Goal: Task Accomplishment & Management: Manage account settings

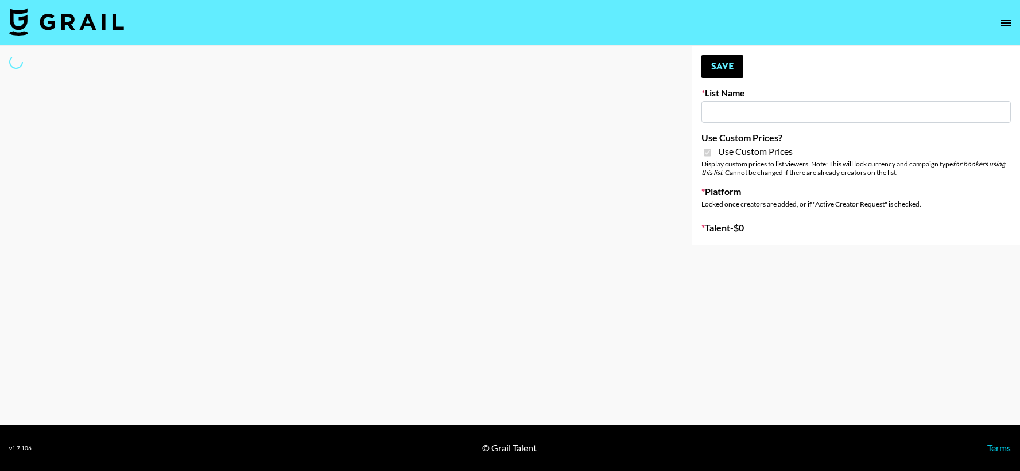
type input "[GEOGRAPHIC_DATA] ([DATE])"
checkbox input "true"
select select "Brand"
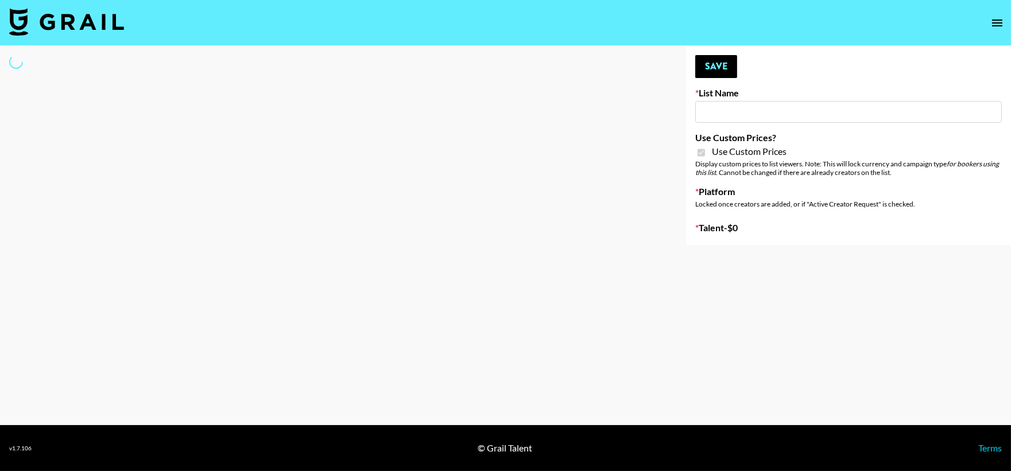
type input "[GEOGRAPHIC_DATA] ([DATE])"
checkbox input "true"
select select "Brand"
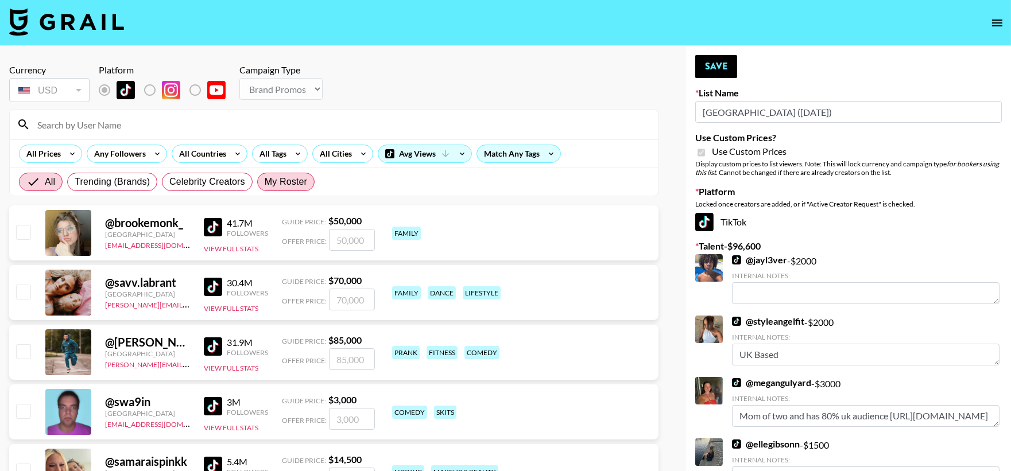
click at [277, 188] on span "My Roster" at bounding box center [286, 182] width 42 height 14
click at [265, 182] on input "My Roster" at bounding box center [265, 182] width 0 height 0
radio input "true"
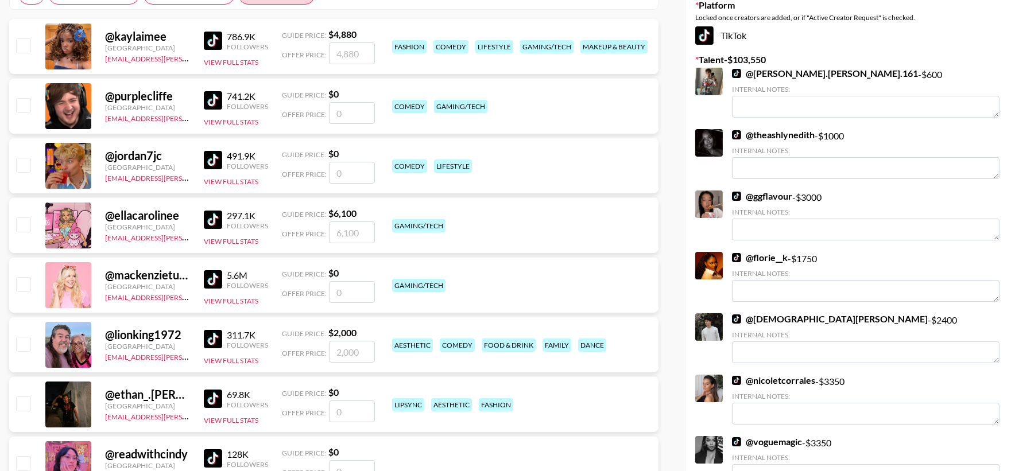
scroll to position [255, 0]
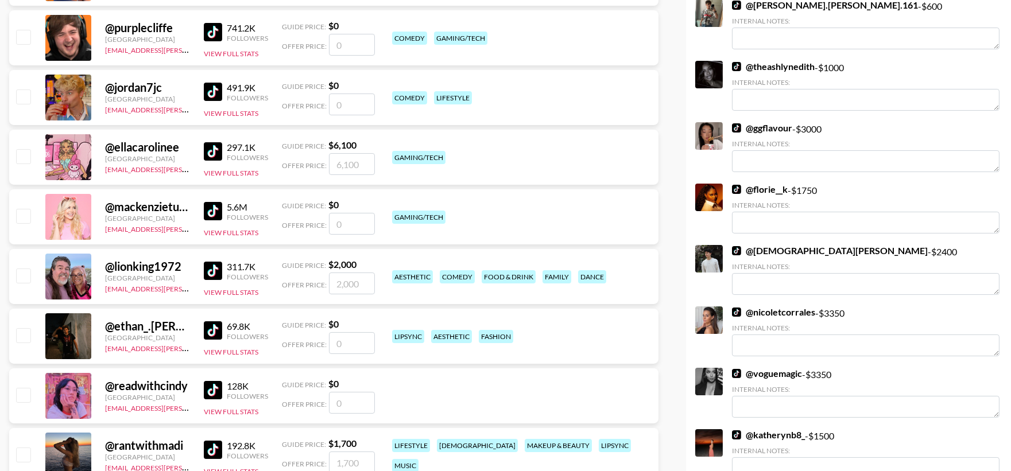
click at [21, 339] on input "checkbox" at bounding box center [23, 335] width 14 height 14
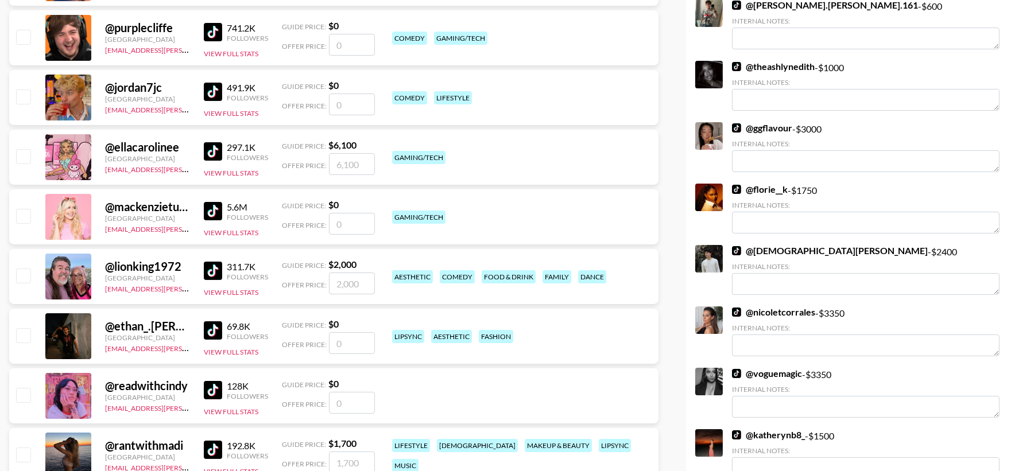
click at [21, 340] on input "checkbox" at bounding box center [23, 335] width 14 height 14
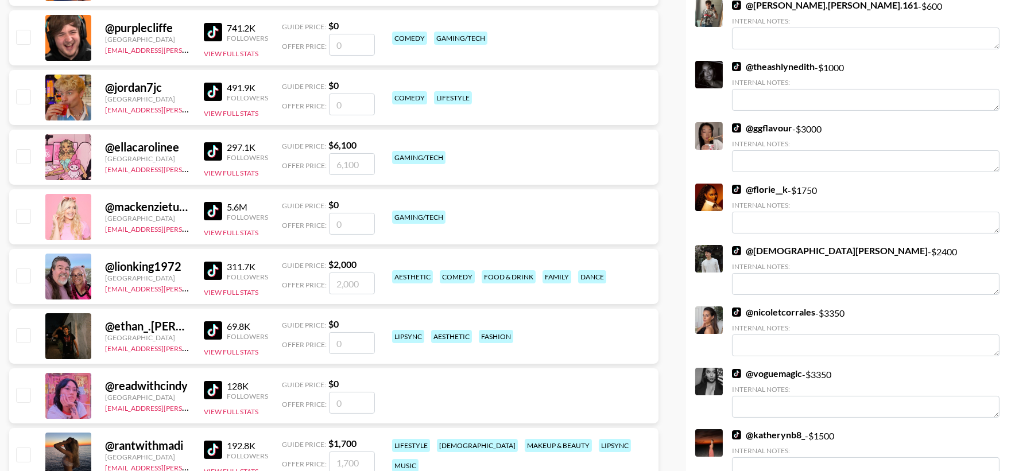
click at [21, 340] on input "checkbox" at bounding box center [23, 335] width 14 height 14
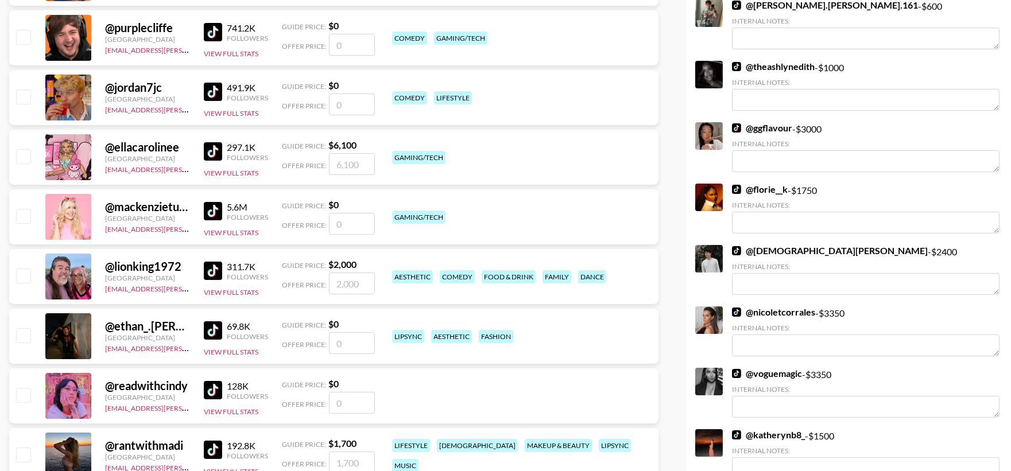
click at [21, 340] on input "checkbox" at bounding box center [23, 335] width 14 height 14
checkbox input "false"
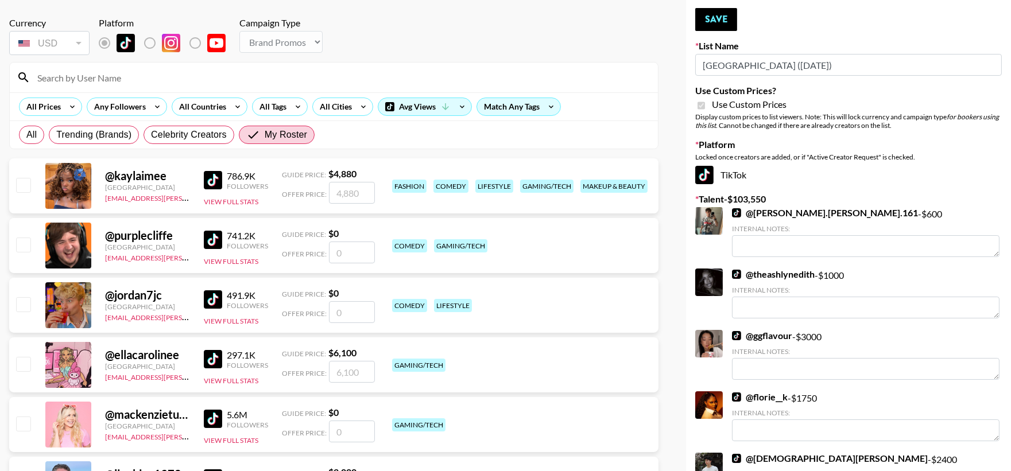
scroll to position [0, 0]
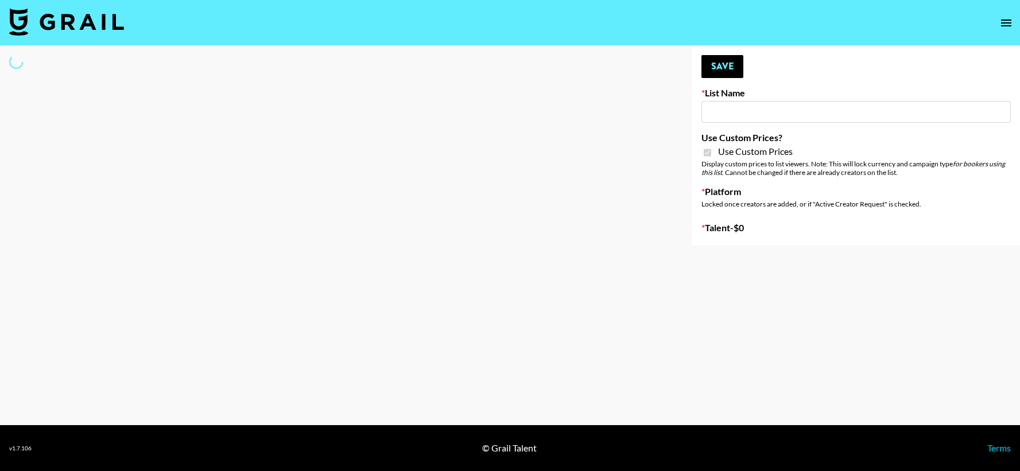
type input "Twodots (12th Oct)"
checkbox input "true"
select select "Brand"
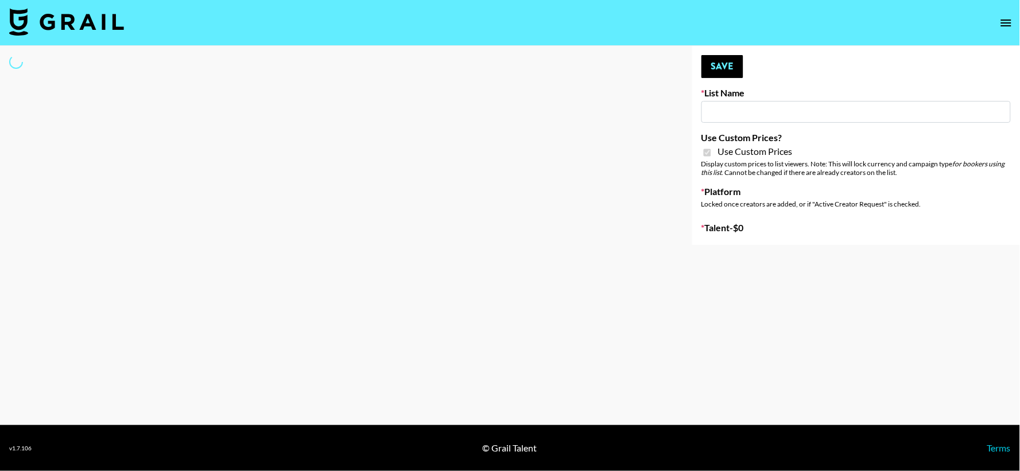
type input "[GEOGRAPHIC_DATA] ([DATE])"
checkbox input "true"
select select "Brand"
type input "Twodots ([DATE])"
checkbox input "true"
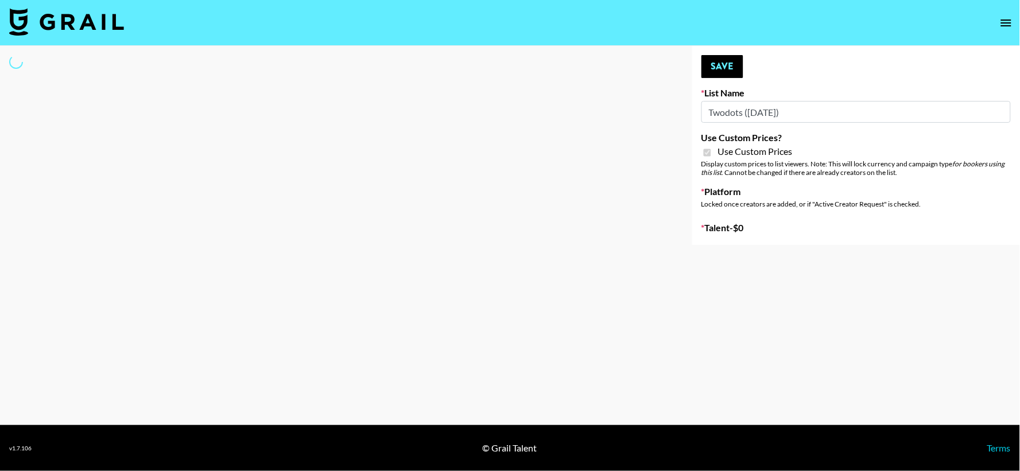
select select "Brand"
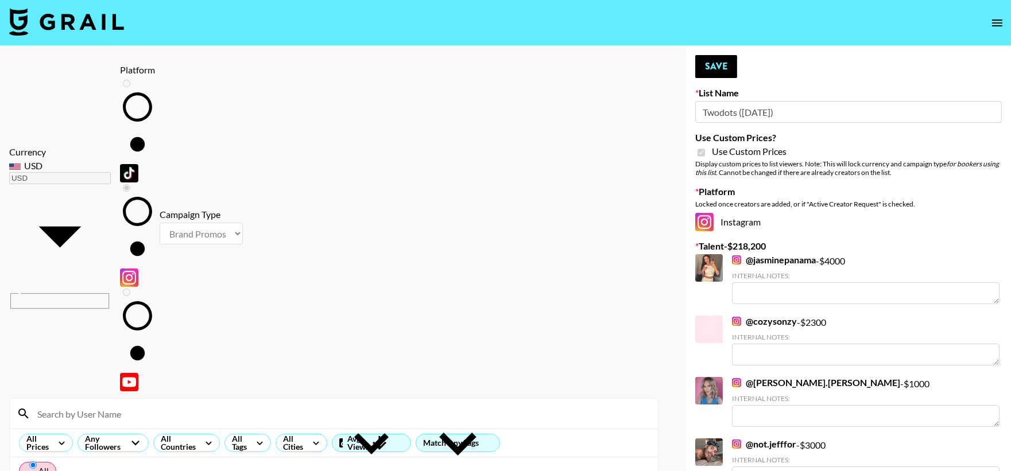
radio input "true"
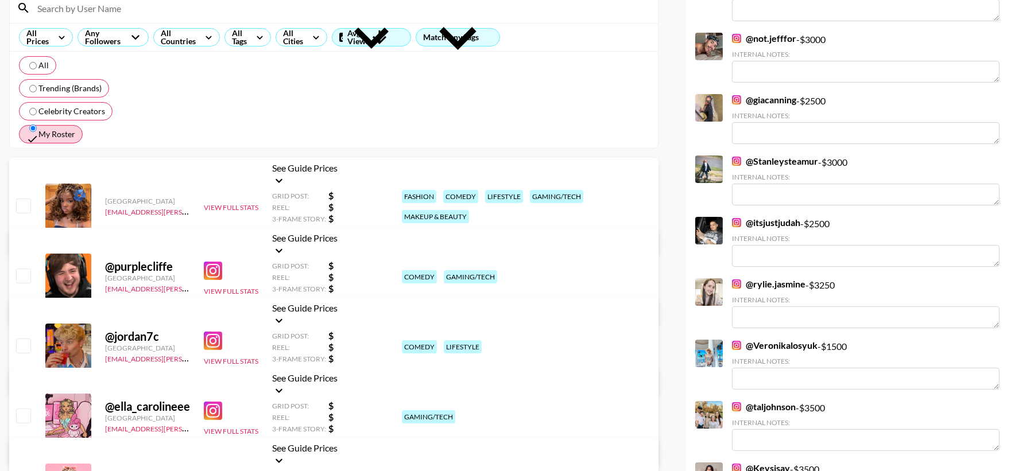
scroll to position [553, 0]
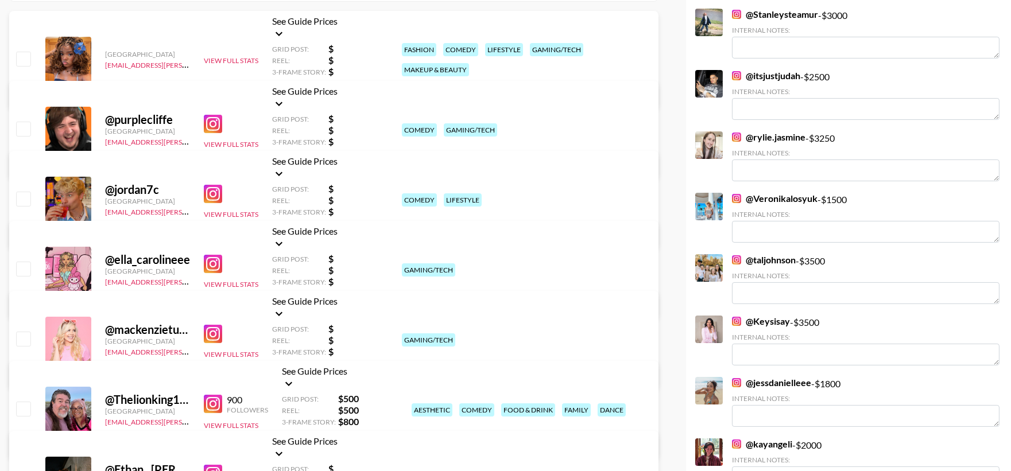
checkbox input "false"
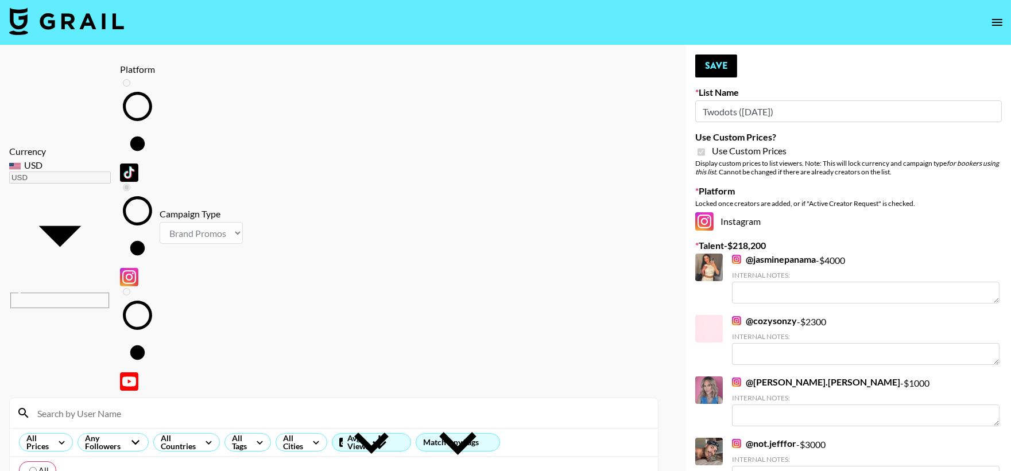
scroll to position [0, 0]
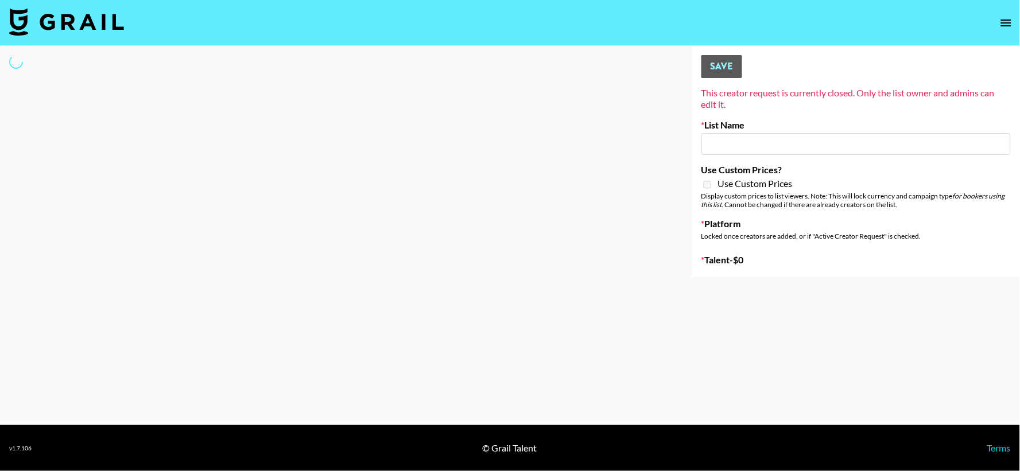
type input "June's Journey (12th Oct)"
select select "Song"
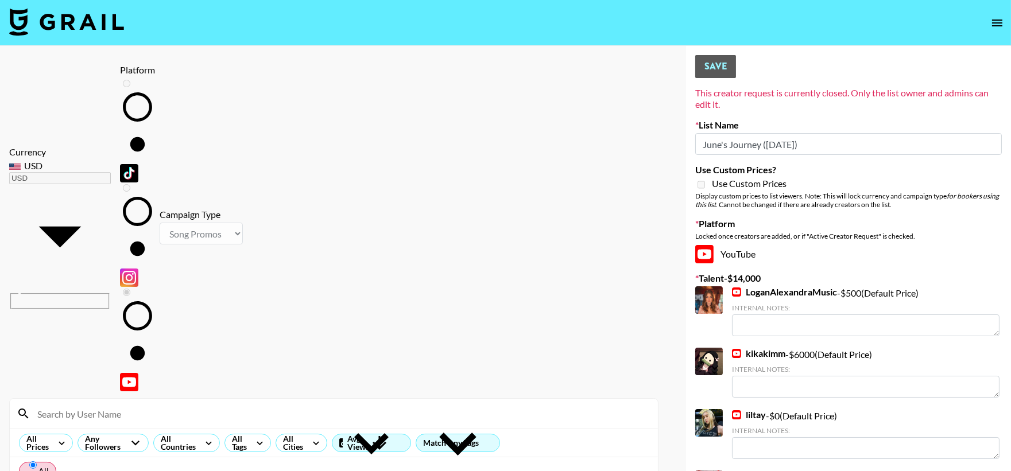
radio input "true"
